Goal: Find contact information: Find contact information

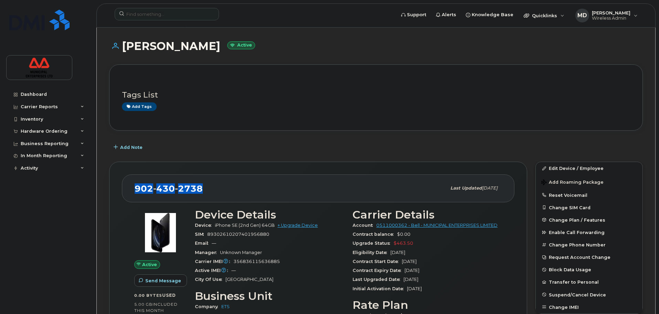
drag, startPoint x: 212, startPoint y: 192, endPoint x: 123, endPoint y: 191, distance: 89.5
click at [123, 191] on div "[PHONE_NUMBER] Last updated [DATE]" at bounding box center [318, 188] width 393 height 28
copy span "[PHONE_NUMBER]"
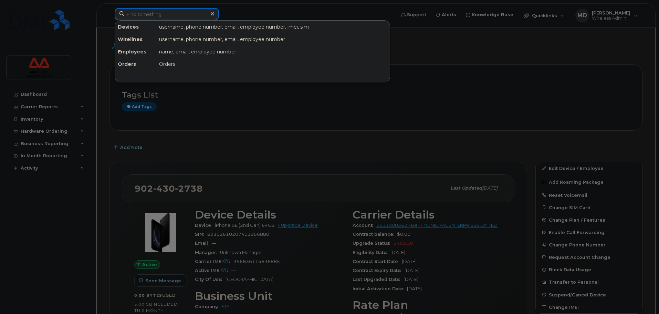
click at [160, 18] on input at bounding box center [167, 14] width 104 height 12
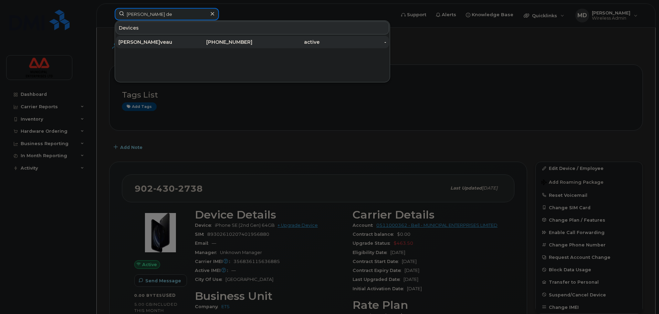
type input "[PERSON_NAME] de"
click at [216, 42] on div "[PHONE_NUMBER]" at bounding box center [219, 42] width 67 height 7
